Goal: Transaction & Acquisition: Purchase product/service

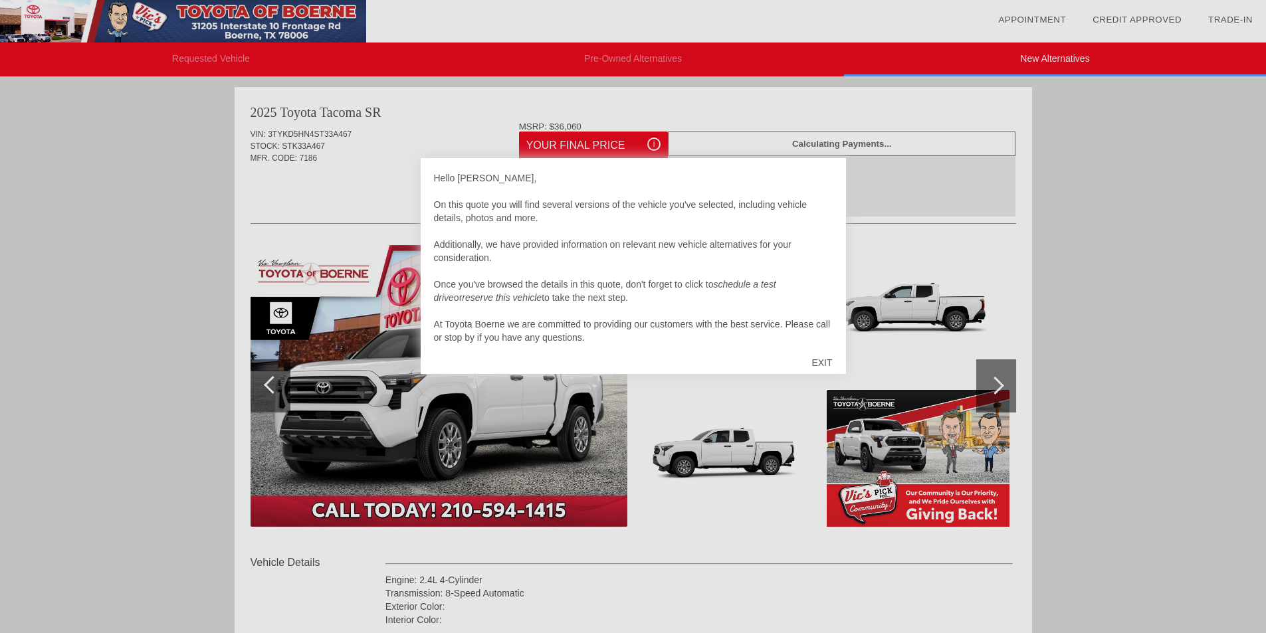
click at [591, 151] on div at bounding box center [633, 316] width 1266 height 633
click at [820, 359] on div "EXIT" at bounding box center [821, 363] width 47 height 40
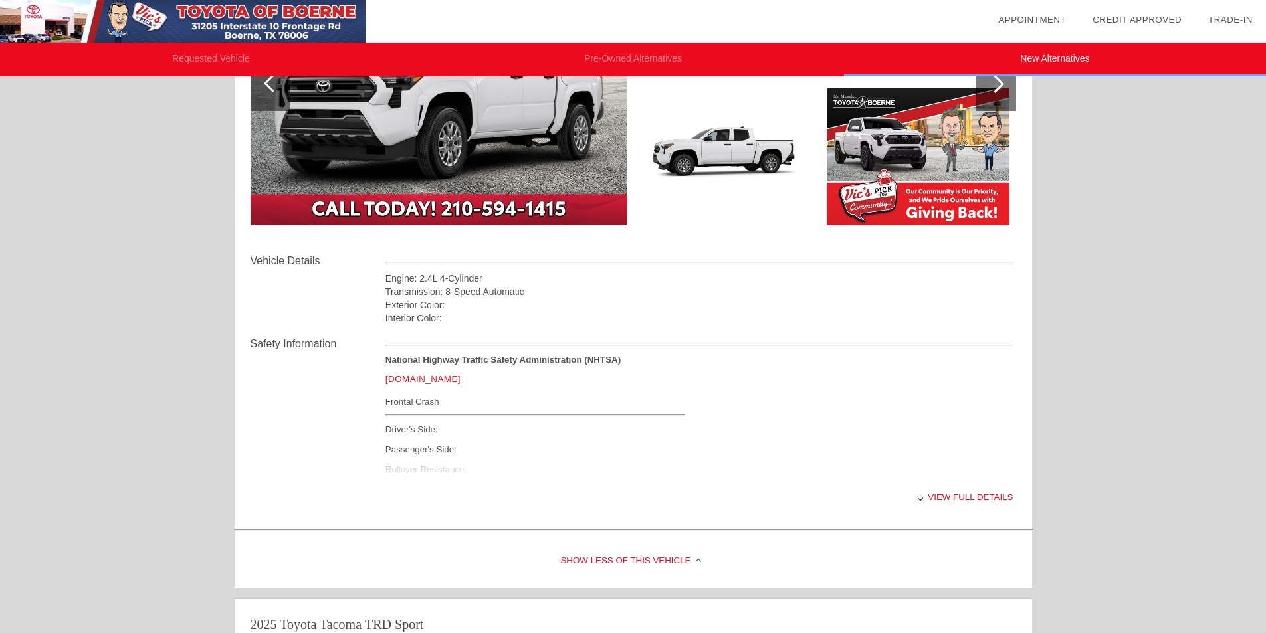
scroll to position [399, 0]
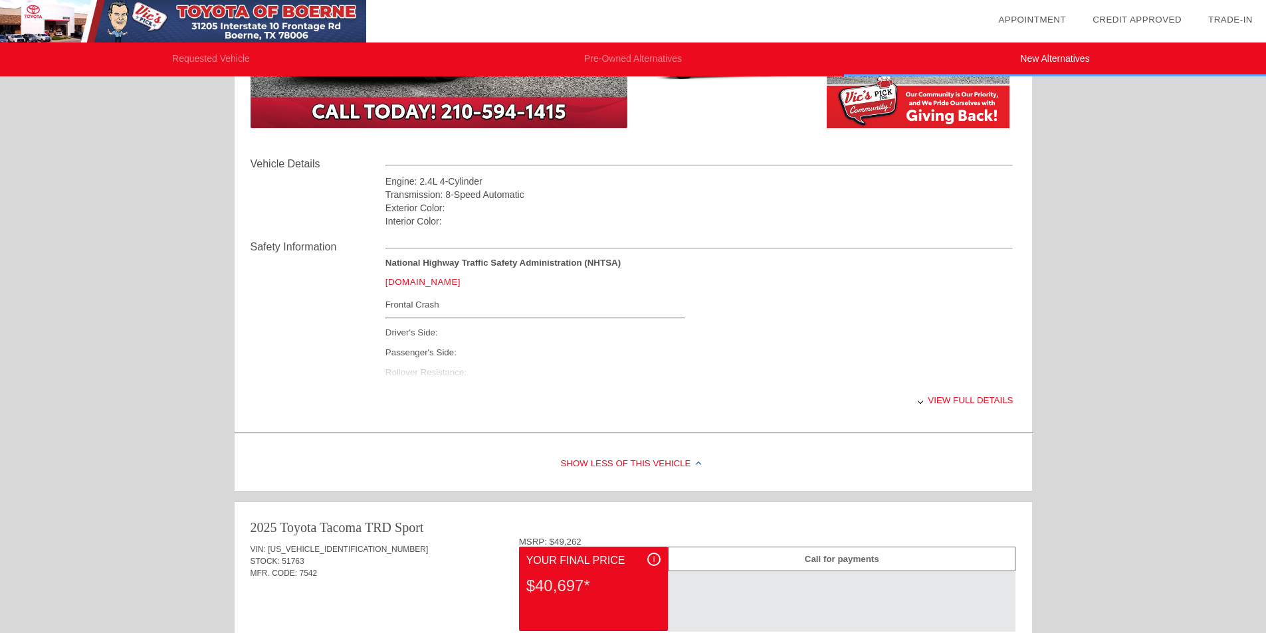
click at [643, 473] on div "Show Less of this Vehicle" at bounding box center [633, 464] width 797 height 53
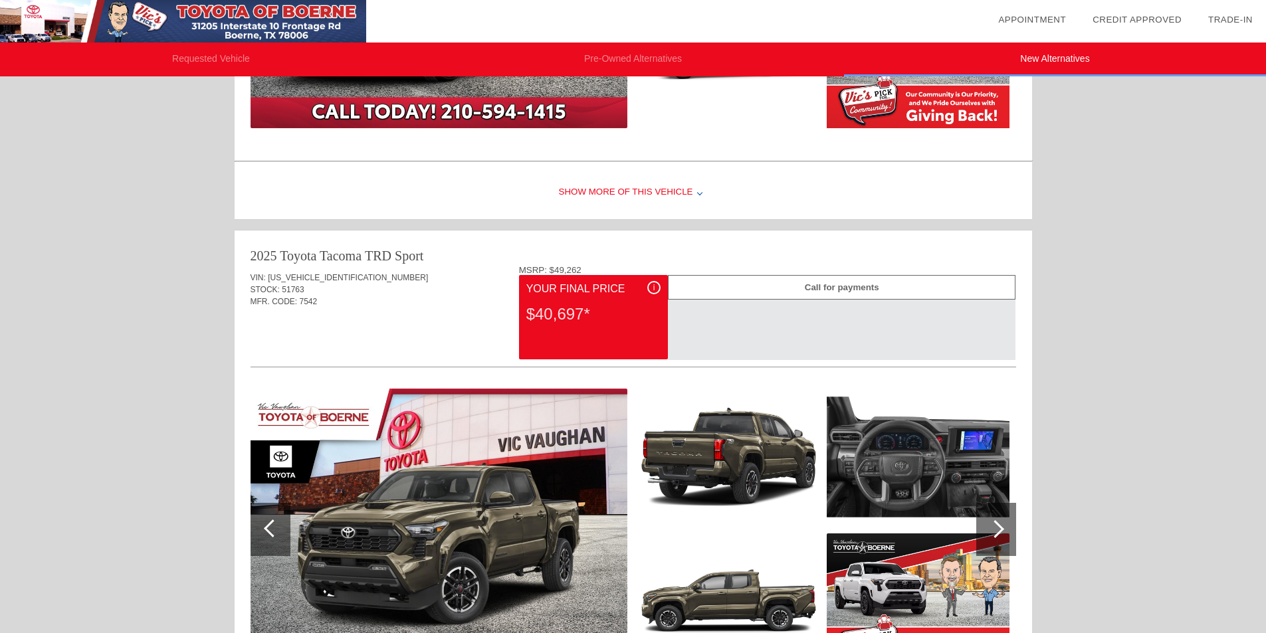
click at [663, 195] on div "Show More of this Vehicle" at bounding box center [633, 192] width 797 height 53
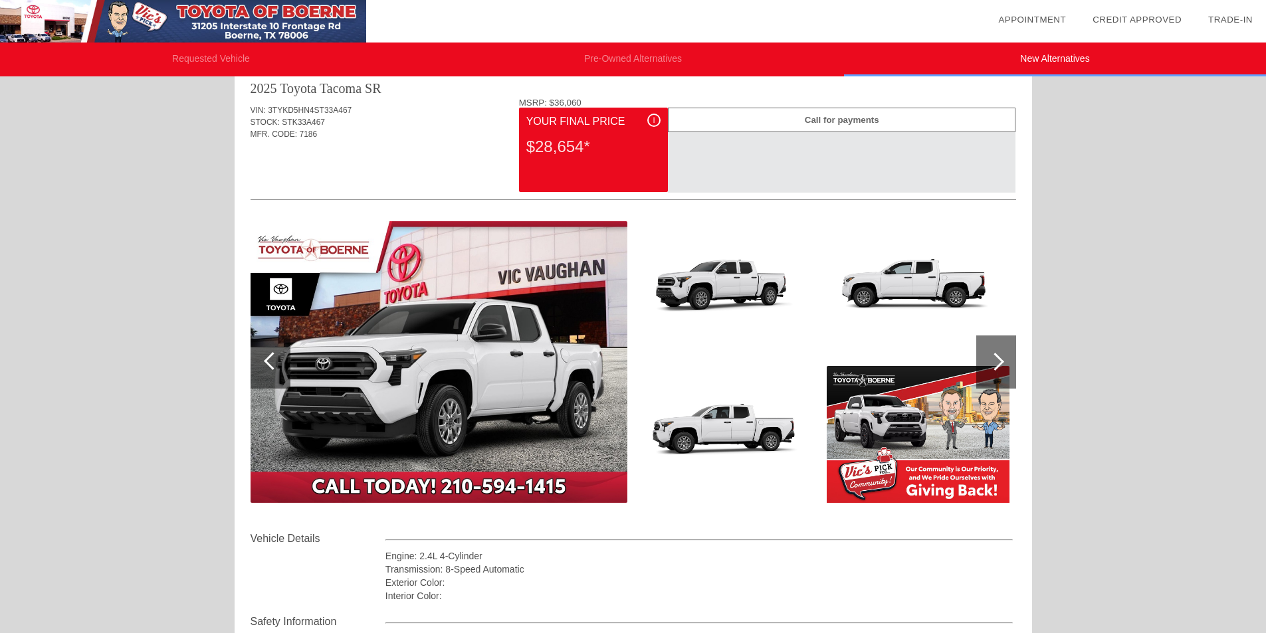
scroll to position [0, 0]
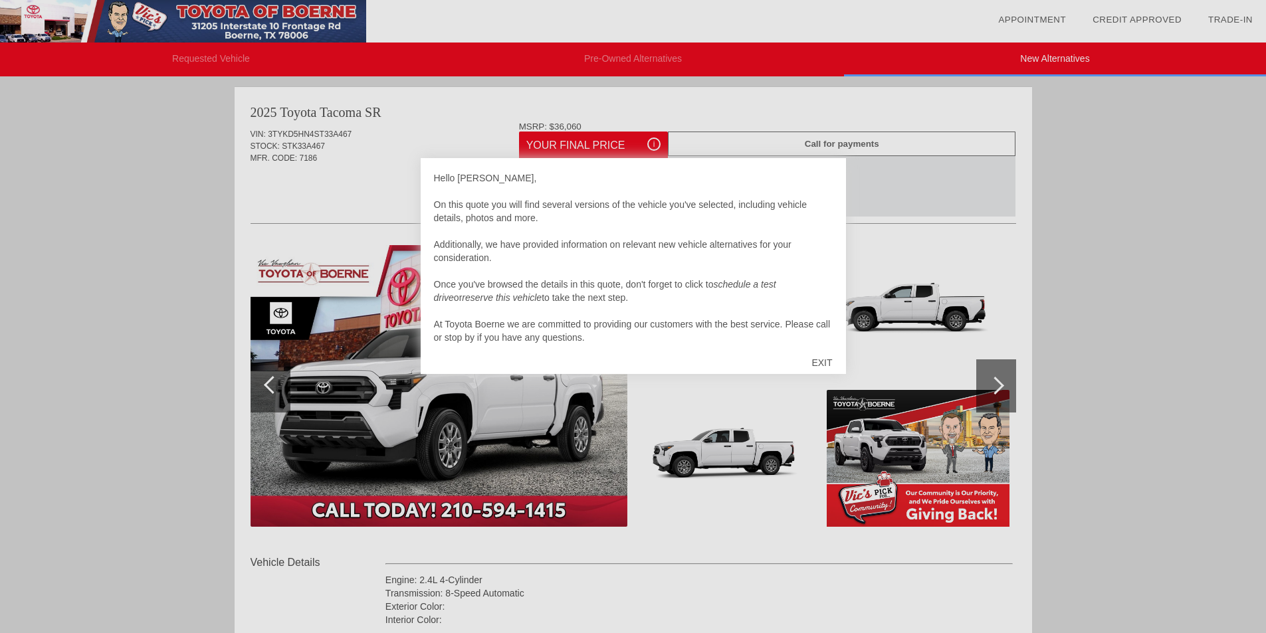
drag, startPoint x: 817, startPoint y: 358, endPoint x: 817, endPoint y: 366, distance: 8.7
click at [817, 360] on div "EXIT" at bounding box center [821, 363] width 47 height 40
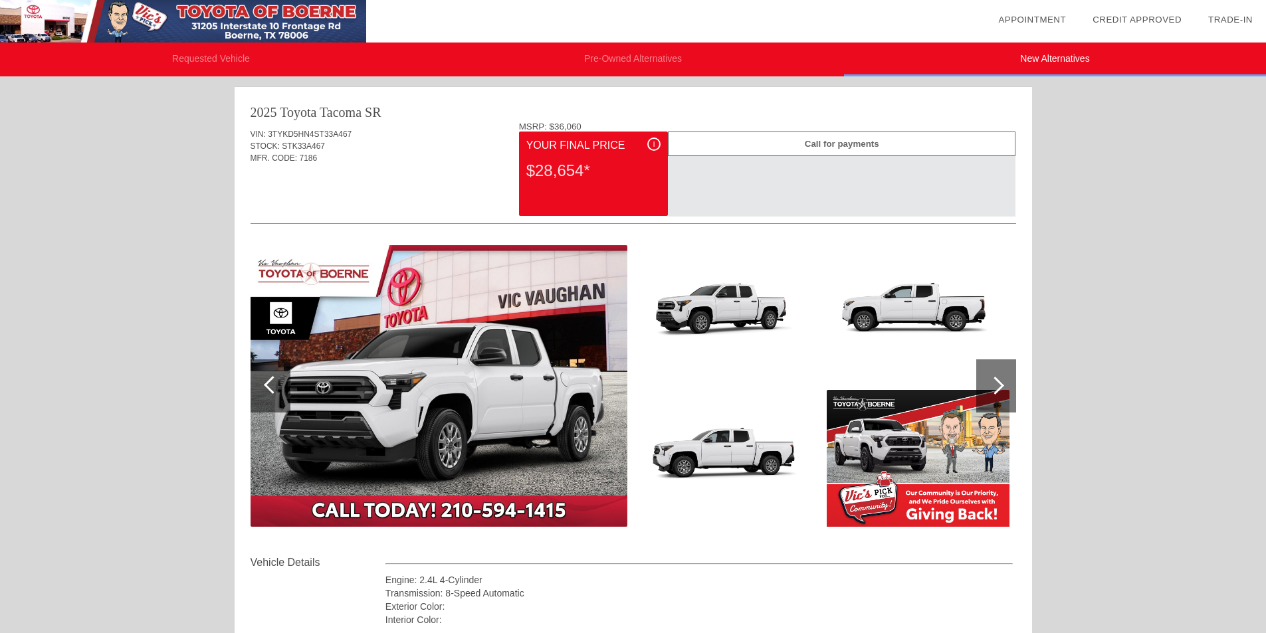
click at [1027, 403] on div "2025 Toyota Tacoma SR VIN: 3TYKD5HN4ST33A467 STOCK: STK33A467 MFR. CODE: 7186 M…" at bounding box center [633, 457] width 797 height 740
